Goal: Information Seeking & Learning: Stay updated

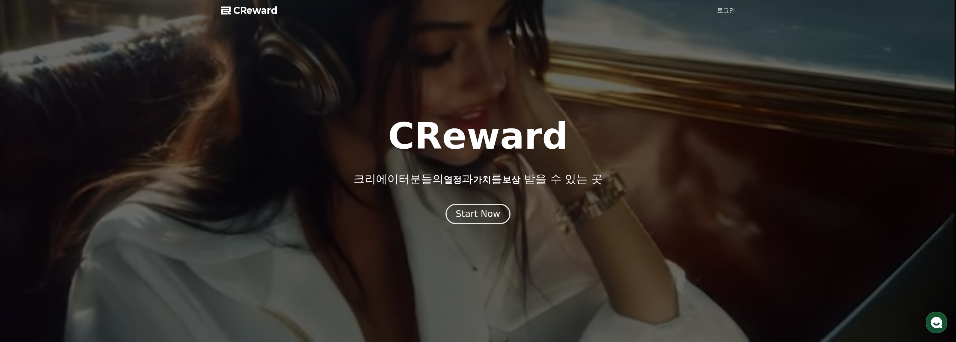
drag, startPoint x: 0, startPoint y: 0, endPoint x: 481, endPoint y: 225, distance: 530.7
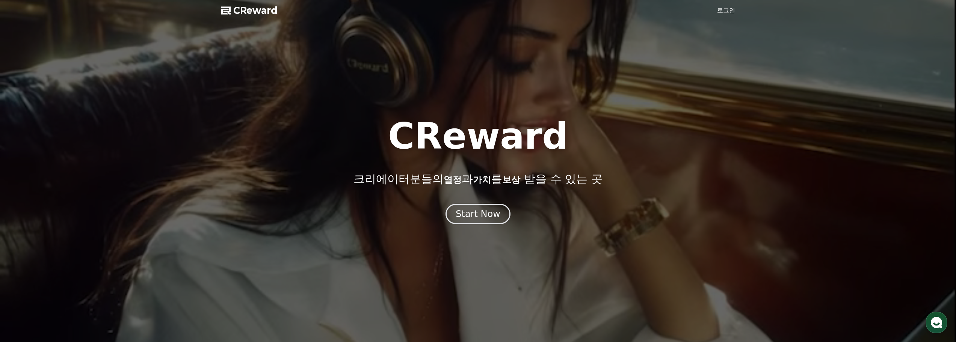
click at [481, 225] on div at bounding box center [478, 171] width 956 height 342
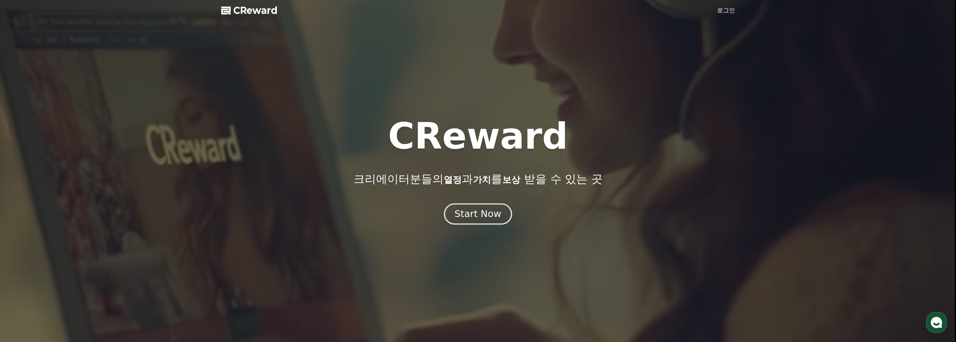
click at [459, 212] on div "Start Now" at bounding box center [477, 214] width 47 height 13
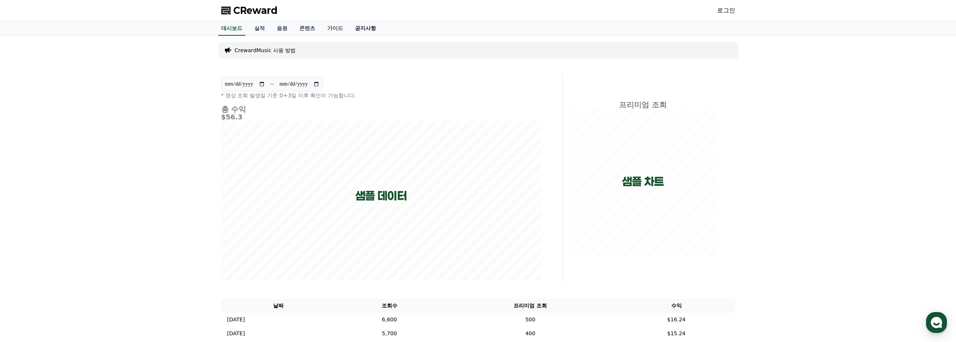
click at [362, 30] on link "공지사항" at bounding box center [365, 28] width 33 height 14
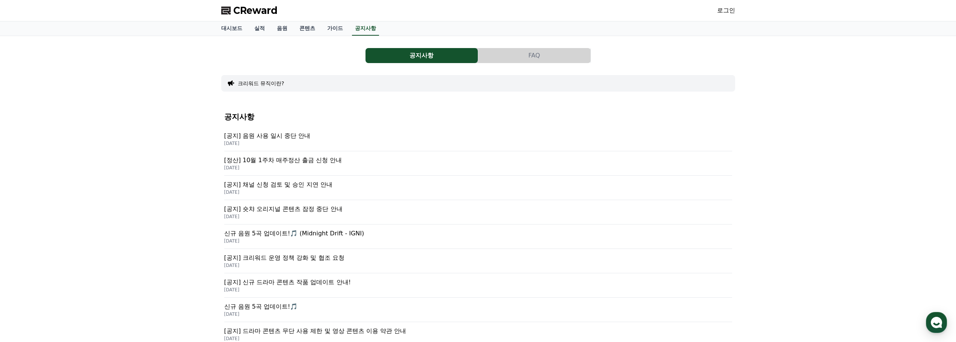
click at [270, 134] on p "[공지] 음원 사용 일시 중단 안내" at bounding box center [478, 135] width 508 height 9
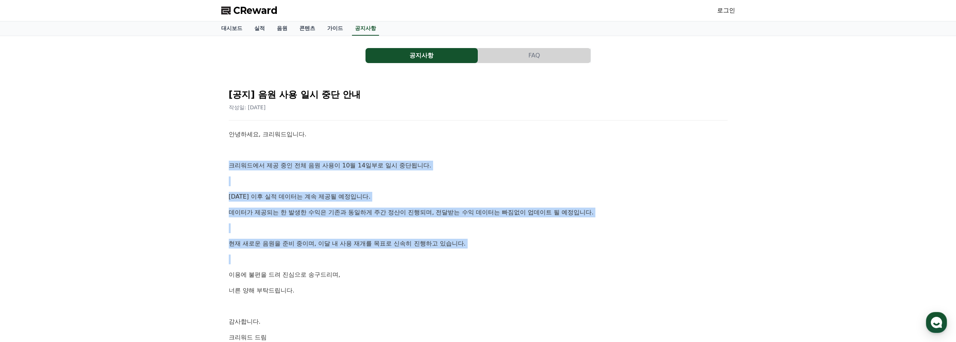
drag, startPoint x: 196, startPoint y: 167, endPoint x: 238, endPoint y: 265, distance: 106.2
click at [238, 264] on div "공지사항 FAQ [공지] 음원 사용 일시 중단 안내 작성일: [DATE] 안녕하세요, 크리워드입니다. 크리워드에서 제공 중인 전체 음원 사용이…" at bounding box center [478, 207] width 956 height 342
click at [238, 265] on div "안녕하세요, 크리워드입니다. 크리워드에서 제공 중인 전체 음원 사용이 10월 14일부로 일시 중단됩니다. [DATE] 이후 실적 데이터는 계속…" at bounding box center [478, 236] width 499 height 213
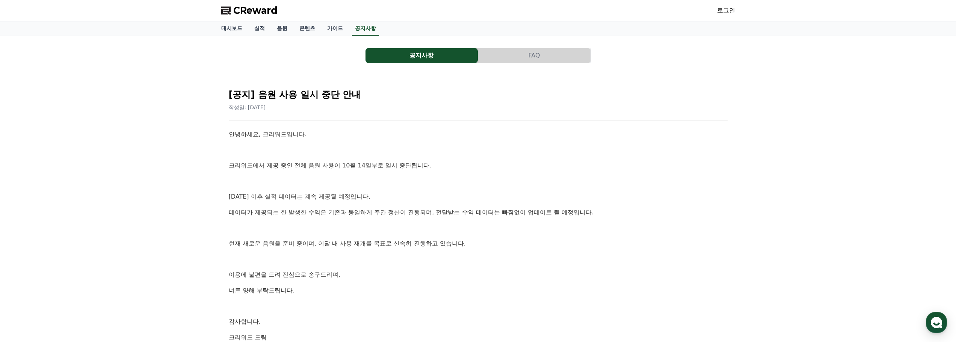
click at [238, 251] on div "안녕하세요, 크리워드입니다. 크리워드에서 제공 중인 전체 음원 사용이 10월 14일부로 일시 중단됩니다. [DATE] 이후 실적 데이터는 계속…" at bounding box center [478, 236] width 499 height 213
click at [239, 196] on p "[DATE] 이후 실적 데이터는 계속 제공될 예정입니다." at bounding box center [478, 197] width 499 height 10
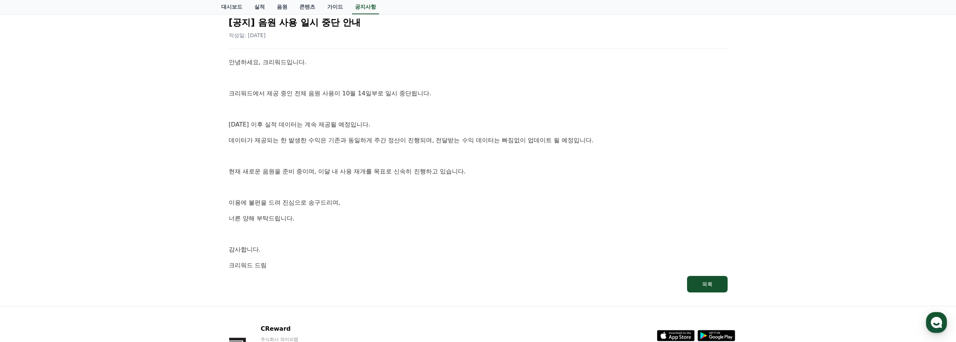
scroll to position [75, 0]
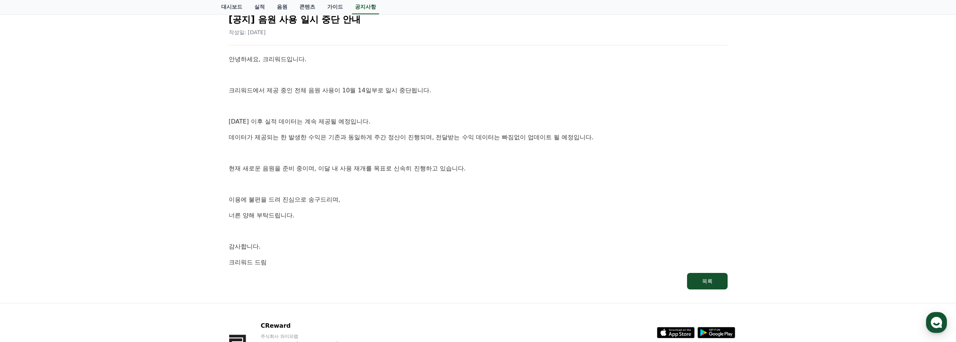
click at [86, 210] on div "공지사항 FAQ [공지] 음원 사용 일시 중단 안내 작성일: [DATE] 안녕하세요, 크리워드입니다. 크리워드에서 제공 중인 전체 음원 사용이…" at bounding box center [478, 132] width 956 height 342
drag, startPoint x: 517, startPoint y: 122, endPoint x: 526, endPoint y: 243, distance: 121.2
click at [526, 243] on div "안녕하세요, 크리워드입니다. 크리워드에서 제공 중인 전체 음원 사용이 10월 14일부로 일시 중단됩니다. [DATE] 이후 실적 데이터는 계속…" at bounding box center [478, 160] width 499 height 213
click at [526, 243] on p "감사합니다." at bounding box center [478, 247] width 499 height 10
drag, startPoint x: 323, startPoint y: 223, endPoint x: 326, endPoint y: 217, distance: 6.8
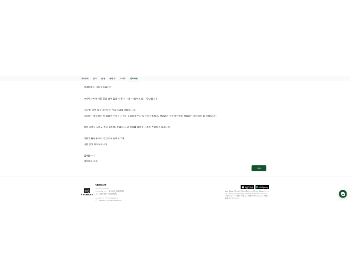
scroll to position [130, 0]
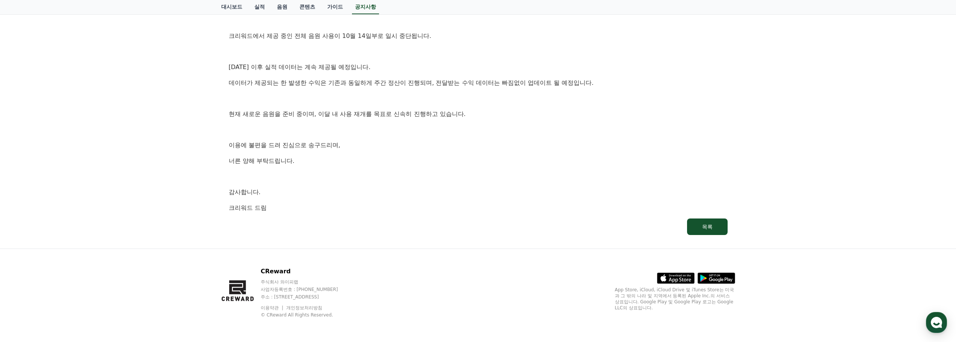
click at [149, 190] on div "공지사항 FAQ [공지] 음원 사용 일시 중단 안내 작성일: [DATE] 안녕하세요, 크리워드입니다. 크리워드에서 제공 중인 전체 음원 사용이…" at bounding box center [478, 77] width 956 height 342
